Goal: Task Accomplishment & Management: Use online tool/utility

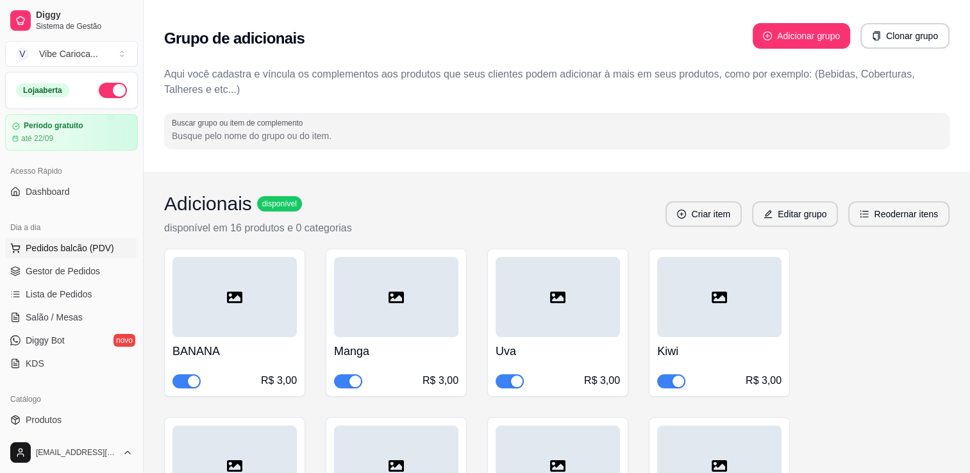
click at [72, 246] on span "Pedidos balcão (PDV)" at bounding box center [70, 248] width 88 height 13
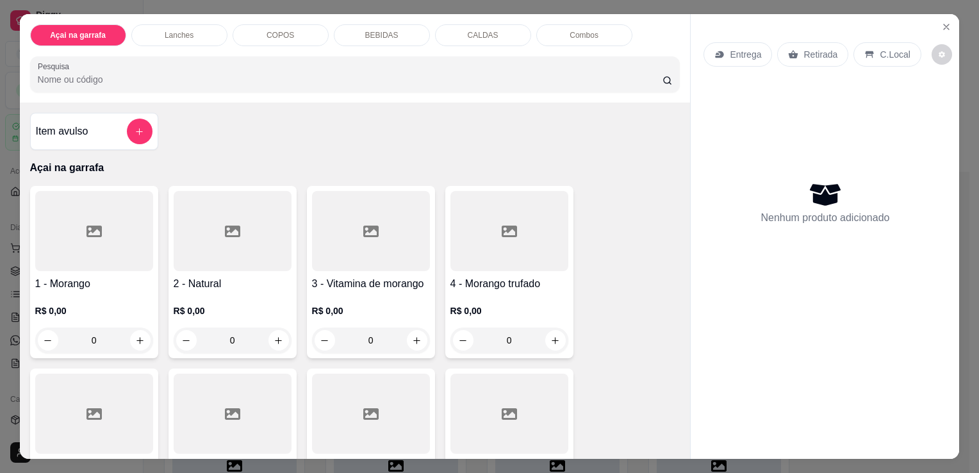
click at [262, 28] on div "COPOS" at bounding box center [281, 35] width 96 height 22
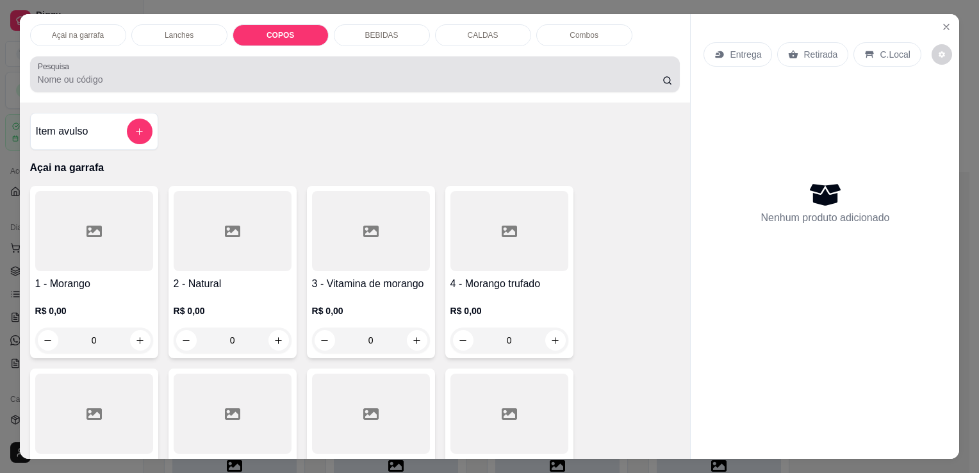
scroll to position [31, 0]
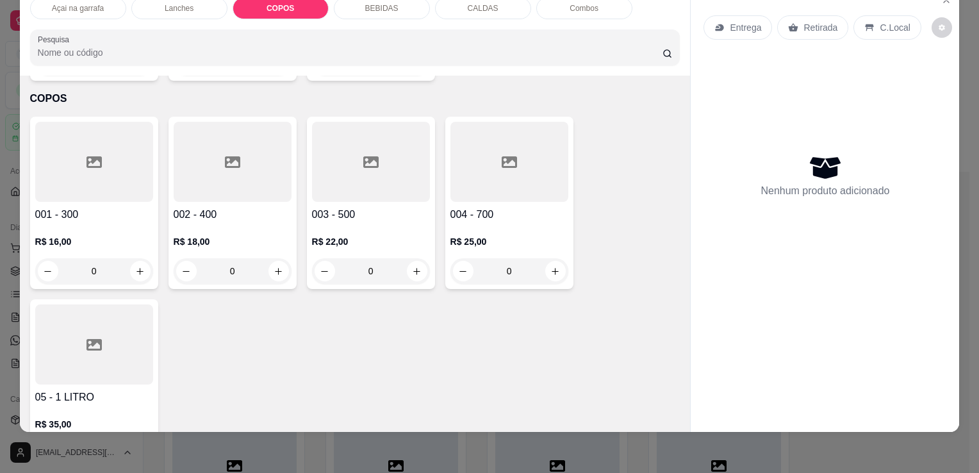
click at [74, 137] on div at bounding box center [94, 162] width 118 height 80
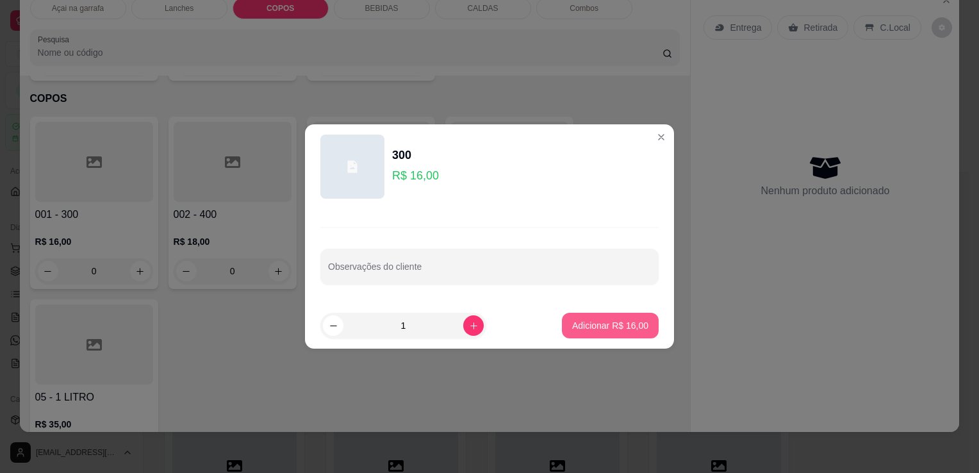
click at [606, 322] on p "Adicionar R$ 16,00" at bounding box center [610, 325] width 76 height 13
type input "1"
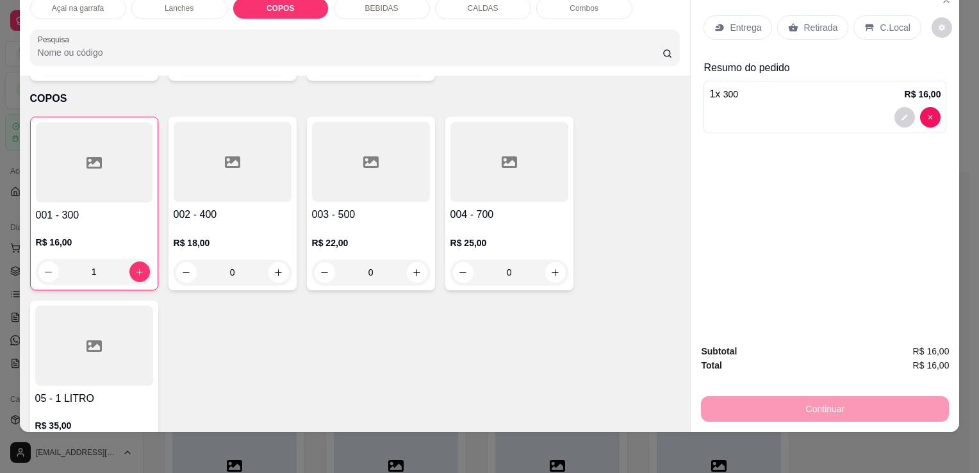
click at [866, 24] on icon at bounding box center [870, 27] width 8 height 7
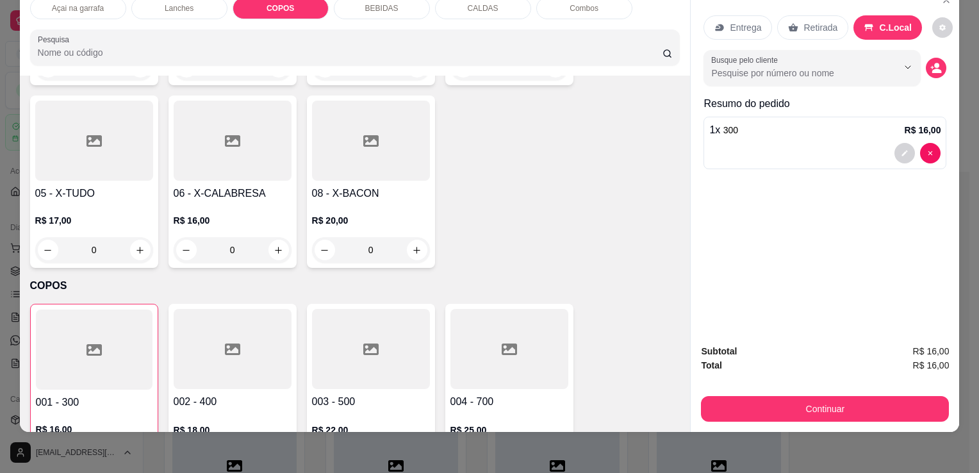
scroll to position [1028, 0]
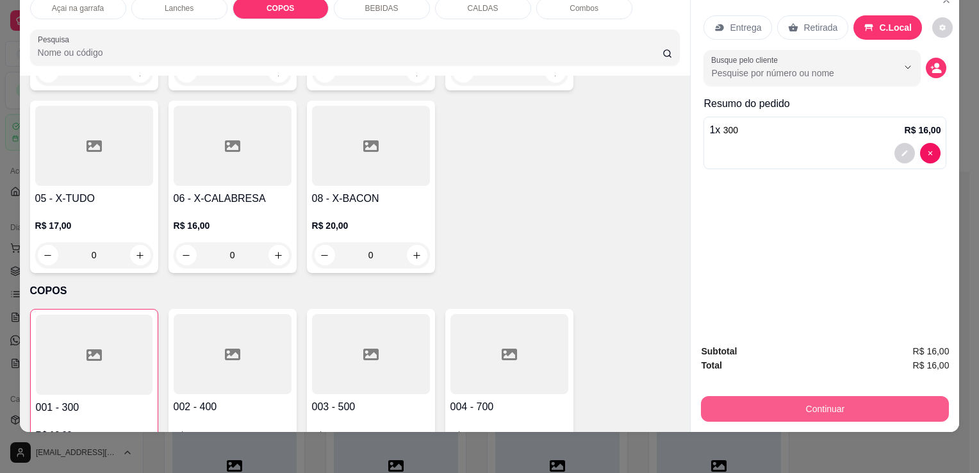
click at [822, 396] on button "Continuar" at bounding box center [825, 409] width 248 height 26
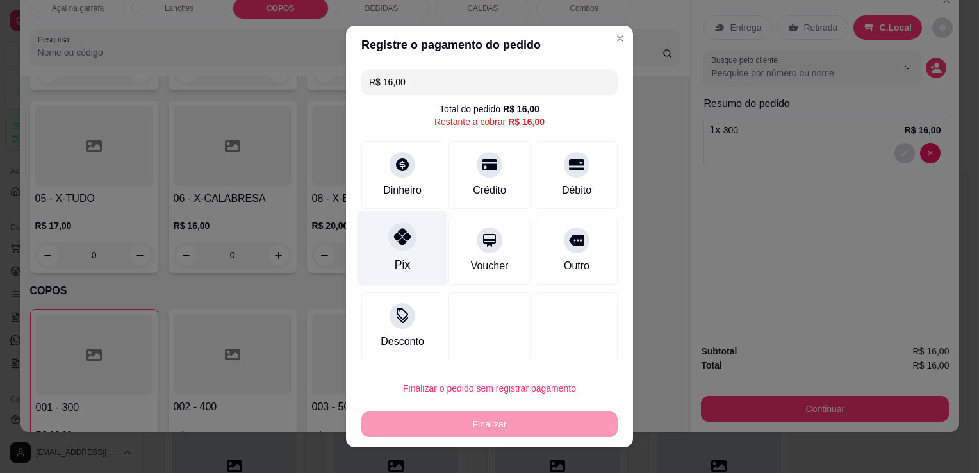
click at [405, 242] on div at bounding box center [402, 236] width 28 height 28
type input "R$ 0,00"
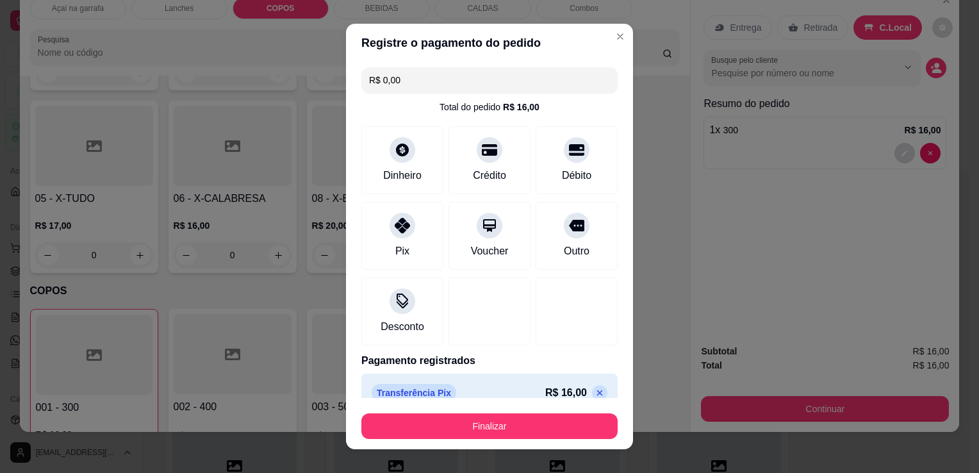
click at [458, 433] on button "Finalizar" at bounding box center [490, 426] width 256 height 26
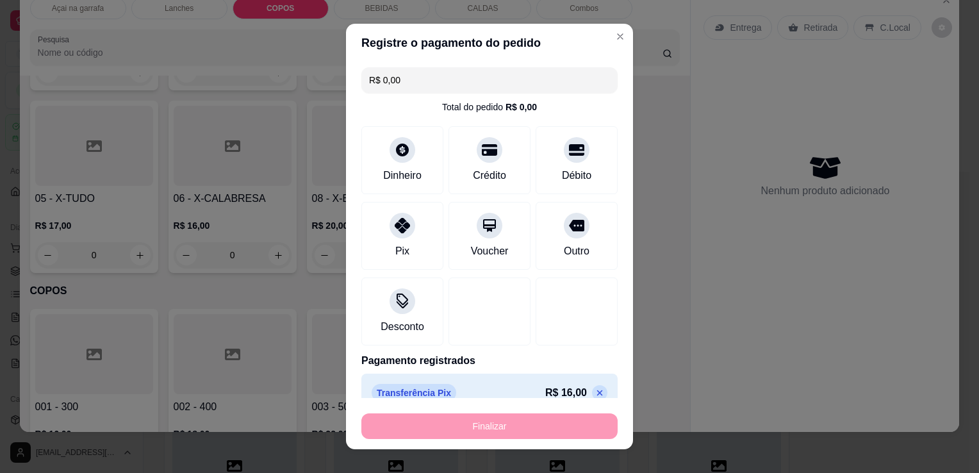
type input "0"
type input "-R$ 16,00"
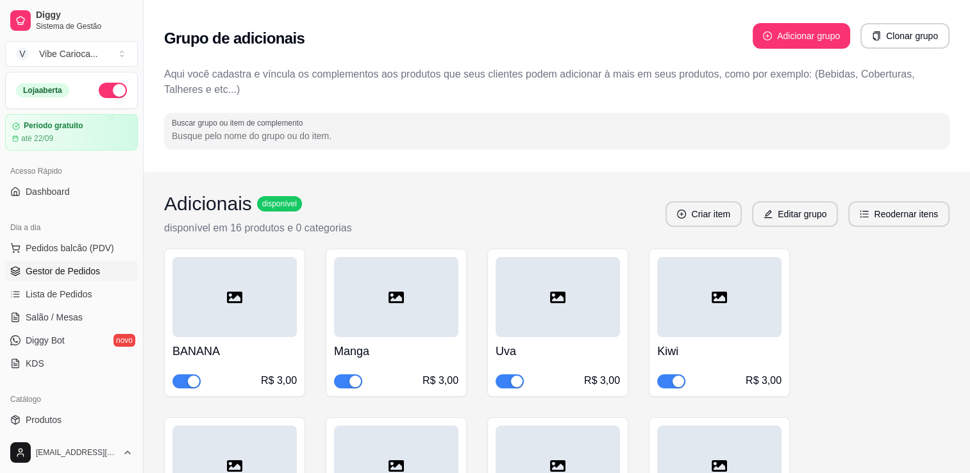
click at [35, 265] on span "Gestor de Pedidos" at bounding box center [63, 271] width 74 height 13
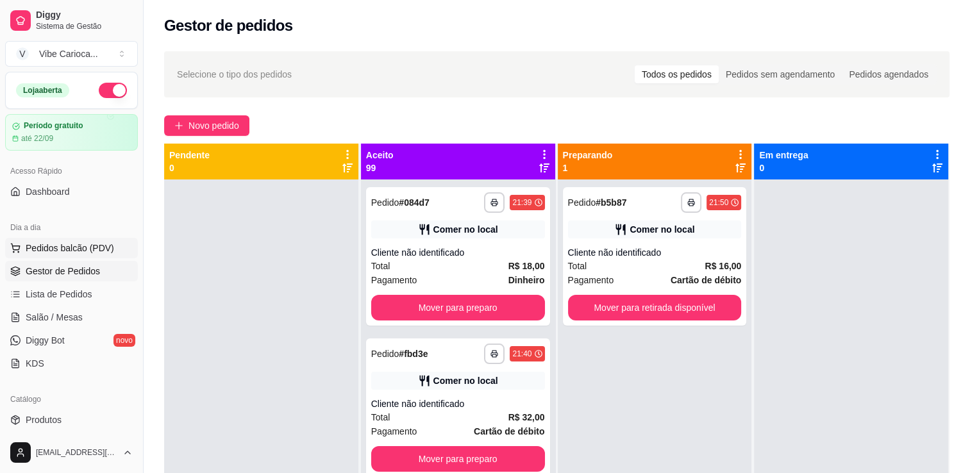
click at [69, 242] on span "Pedidos balcão (PDV)" at bounding box center [70, 248] width 88 height 13
